Goal: Browse casually

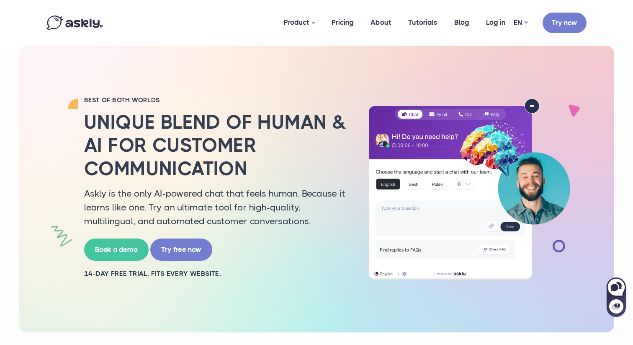
click at [451, 311] on div "BEST OF BOTH WORLDS Unique blend of human & AI for customer communication Askly…" at bounding box center [316, 189] width 553 height 286
